Goal: Task Accomplishment & Management: Complete application form

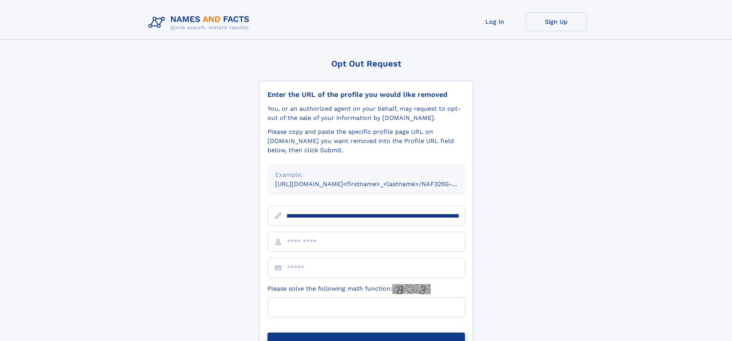
scroll to position [0, 98]
type input "**********"
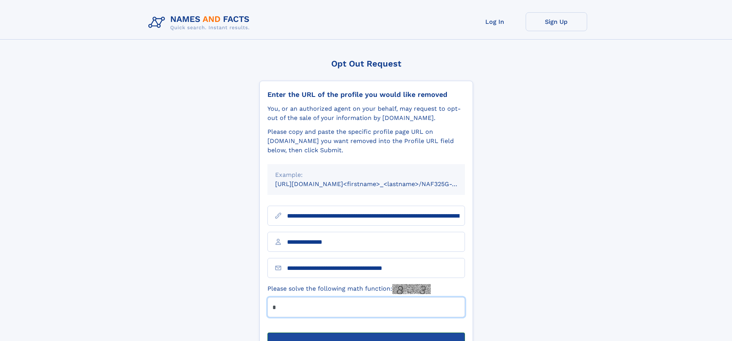
type input "*"
click at [366, 332] on button "Submit Opt Out Request" at bounding box center [365, 344] width 197 height 25
